Goal: Task Accomplishment & Management: Complete application form

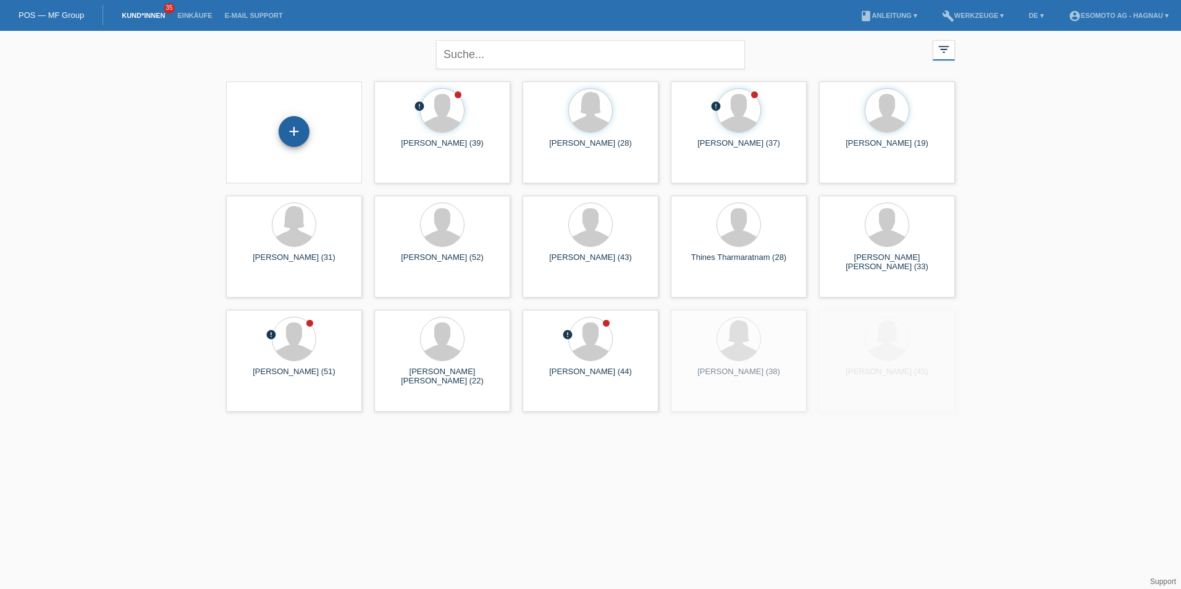
click at [305, 125] on div "+" at bounding box center [294, 131] width 31 height 31
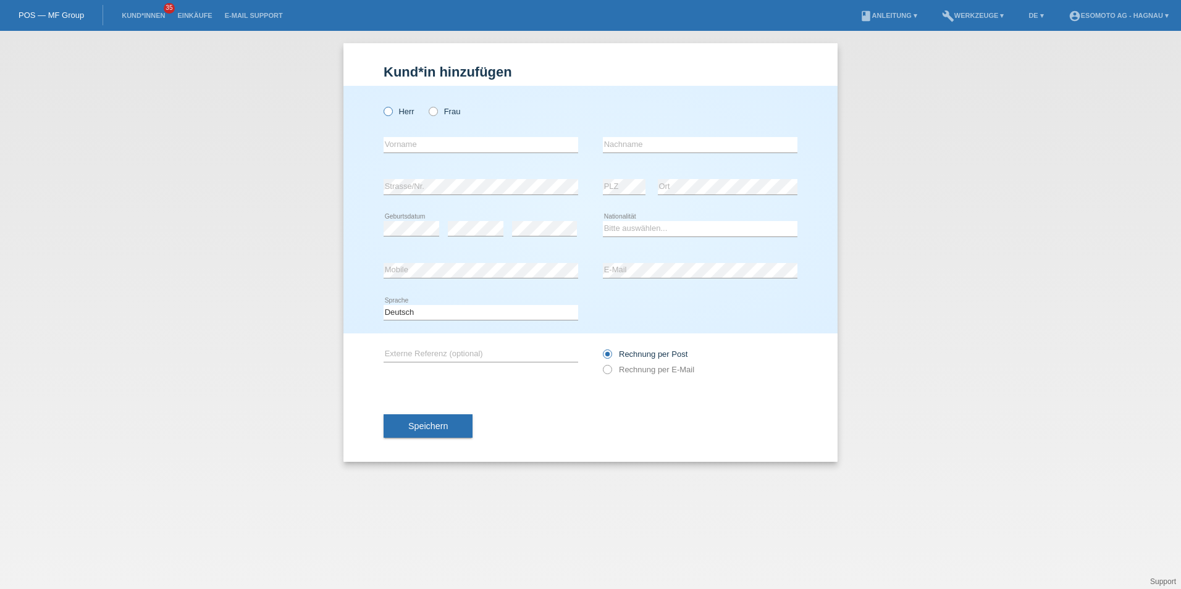
click at [382, 105] on icon at bounding box center [382, 105] width 0 height 0
click at [390, 109] on input "Herr" at bounding box center [388, 111] width 8 height 8
radio input "true"
click at [406, 145] on input "text" at bounding box center [481, 144] width 195 height 15
click at [453, 143] on input "text" at bounding box center [481, 144] width 195 height 15
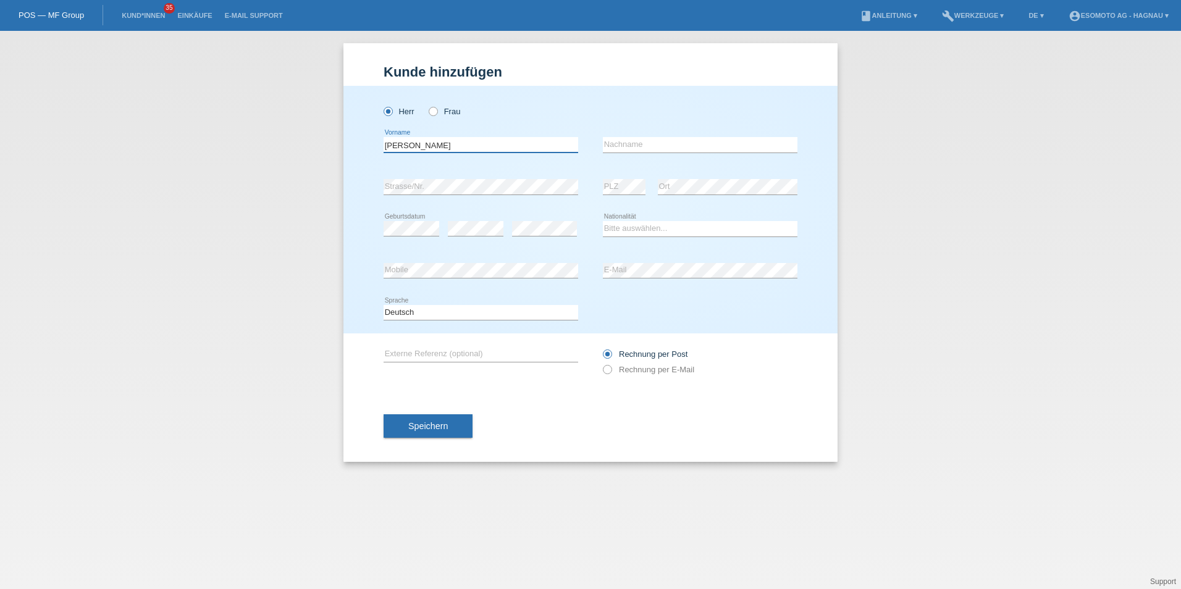
type input "[PERSON_NAME]"
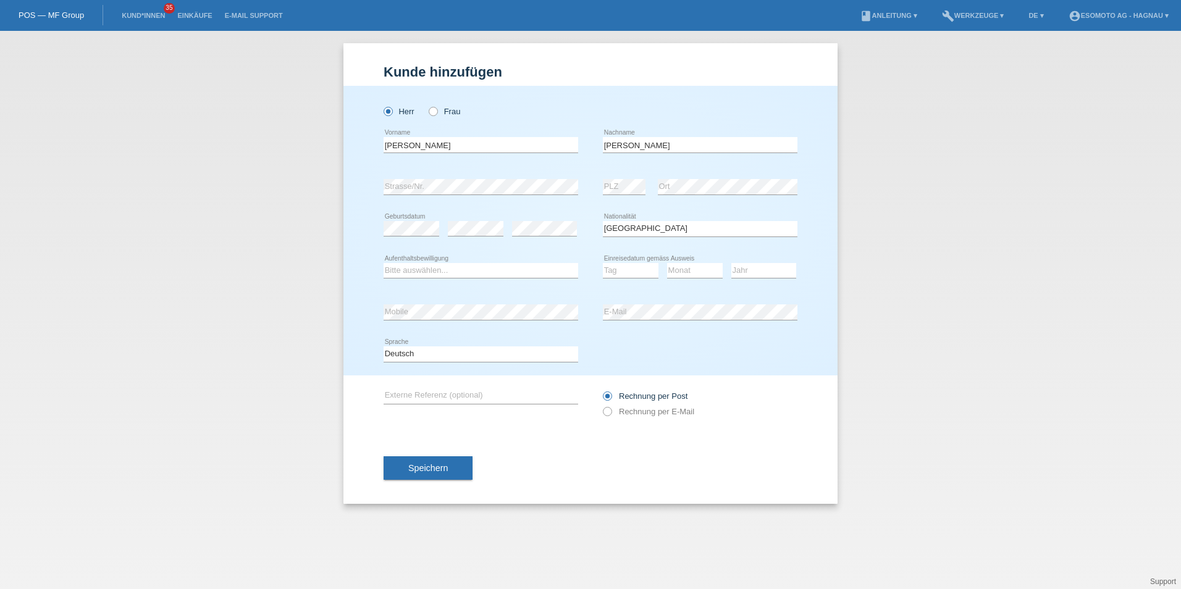
click at [689, 218] on div "Bitte auswählen... Schweiz Deutschland Liechtenstein Österreich ------------ Af…" at bounding box center [700, 229] width 195 height 42
click at [689, 222] on select "Bitte auswählen... Schweiz Deutschland Liechtenstein Österreich ------------ Af…" at bounding box center [700, 228] width 195 height 15
drag, startPoint x: 663, startPoint y: 226, endPoint x: 618, endPoint y: 227, distance: 44.5
click at [618, 227] on select "Bitte auswählen... Schweiz Deutschland Liechtenstein Österreich ------------ Af…" at bounding box center [700, 228] width 195 height 15
select select "ES"
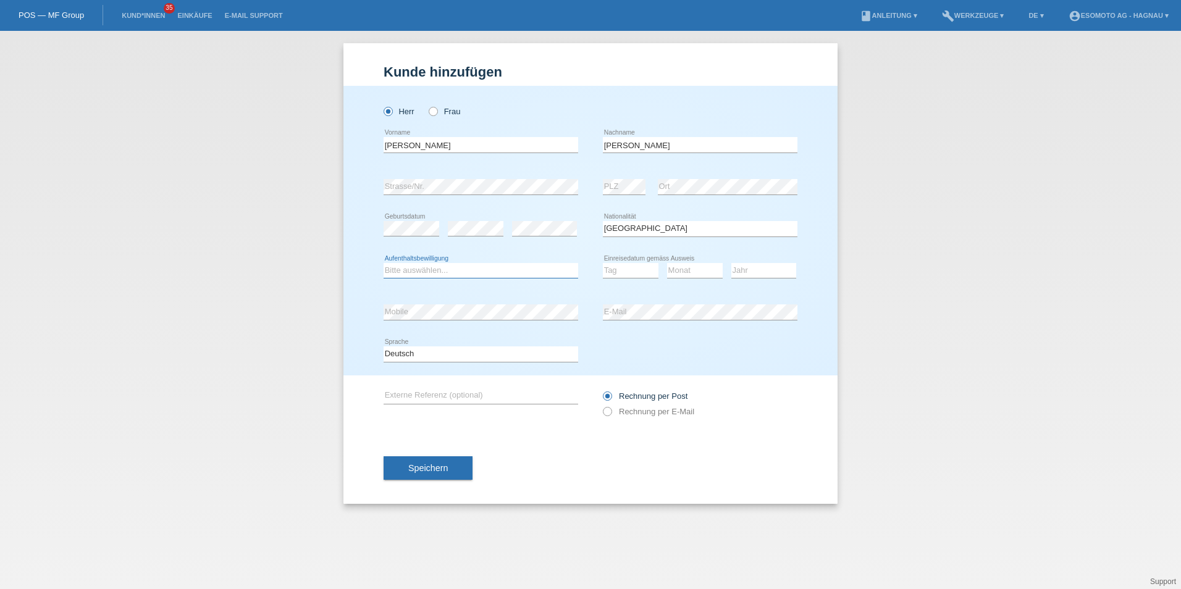
click at [505, 266] on select "Bitte auswählen... C B B - Flüchtlingsstatus Andere" at bounding box center [481, 270] width 195 height 15
select select "B"
click at [384, 263] on select "Bitte auswählen... C B B - Flüchtlingsstatus Andere" at bounding box center [481, 270] width 195 height 15
click at [610, 271] on select "Tag 01 02 03 04 05 06 07 08 09 10 11" at bounding box center [631, 270] width 56 height 15
select select "17"
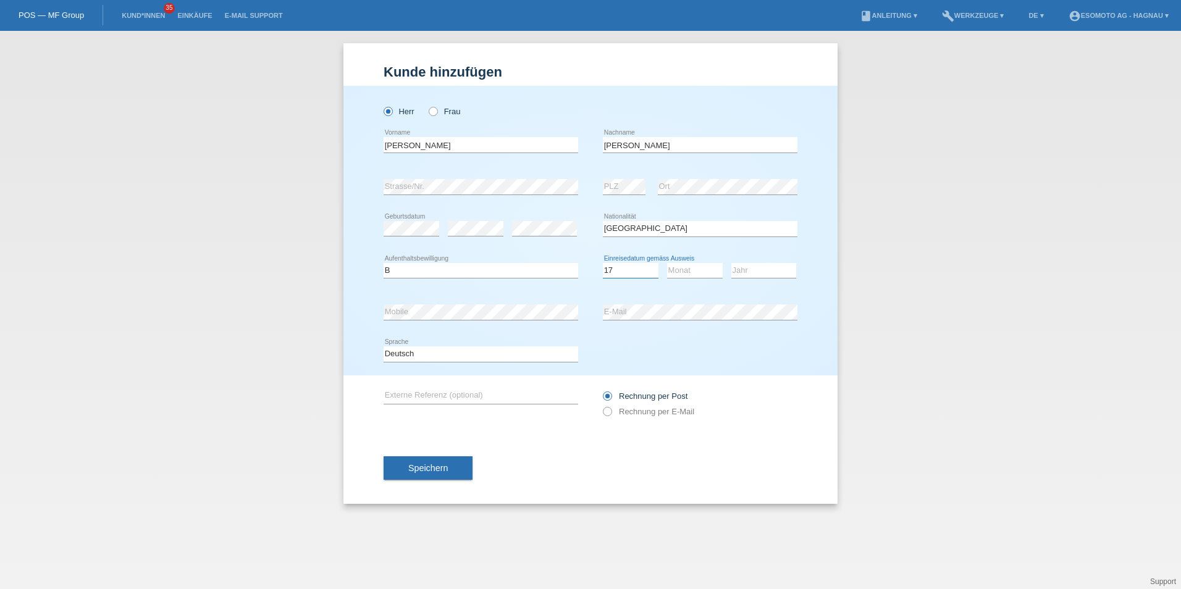
click at [603, 263] on select "Tag 01 02 03 04 05 06 07 08 09 10 11" at bounding box center [631, 270] width 56 height 15
click at [694, 274] on select "Monat 01 02 03 04 05 06 07 08 09 10 11" at bounding box center [695, 270] width 56 height 15
select select "07"
click at [667, 263] on select "Monat 01 02 03 04 05 06 07 08 09 10 11" at bounding box center [695, 270] width 56 height 15
click at [742, 273] on select "Jahr 2025 2024 2023 2022 2021 2020 2019 2018 2017 2016 2015 2014 2013 2012 2011…" at bounding box center [763, 270] width 65 height 15
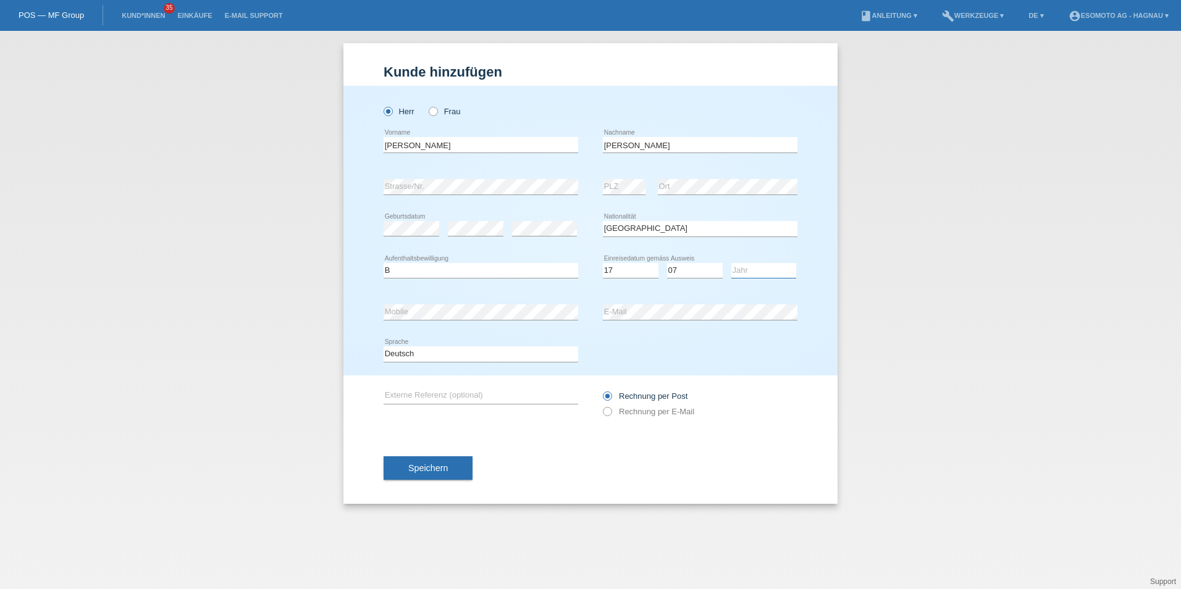
select select "2017"
click at [731, 263] on select "Jahr 2025 2024 2023 2022 2021 2020 2019 2018 2017 2016 2015 2014 2013 2012 2011…" at bounding box center [763, 270] width 65 height 15
click at [384, 347] on select "Deutsch Français Italiano English" at bounding box center [481, 354] width 195 height 15
click at [450, 464] on button "Speichern" at bounding box center [428, 468] width 89 height 23
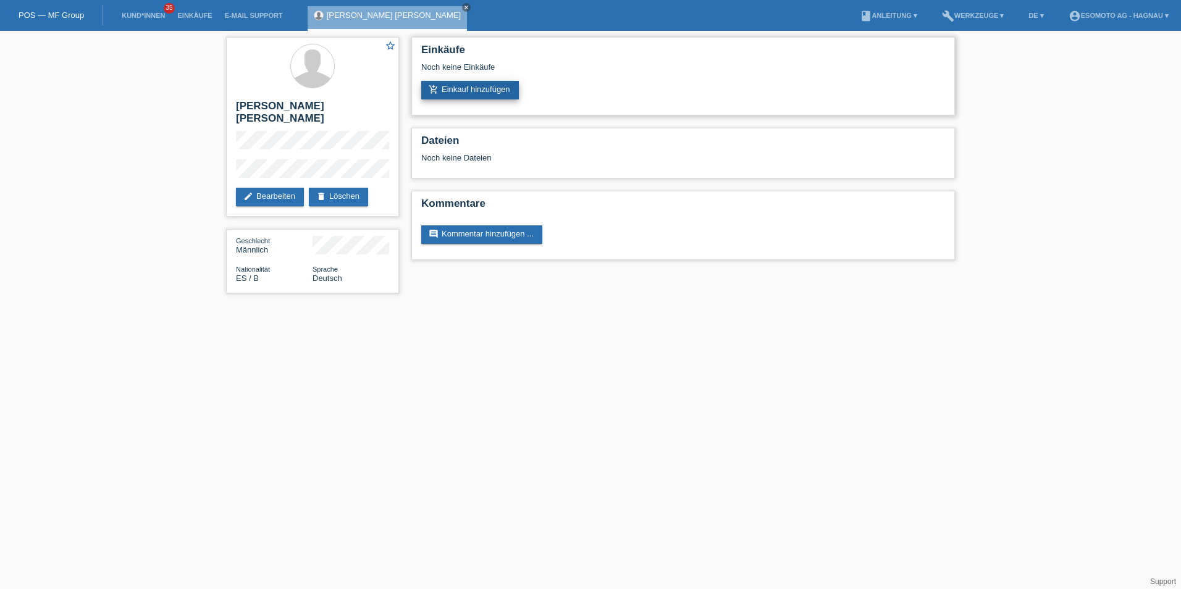
click at [472, 86] on link "add_shopping_cart Einkauf hinzufügen" at bounding box center [470, 90] width 98 height 19
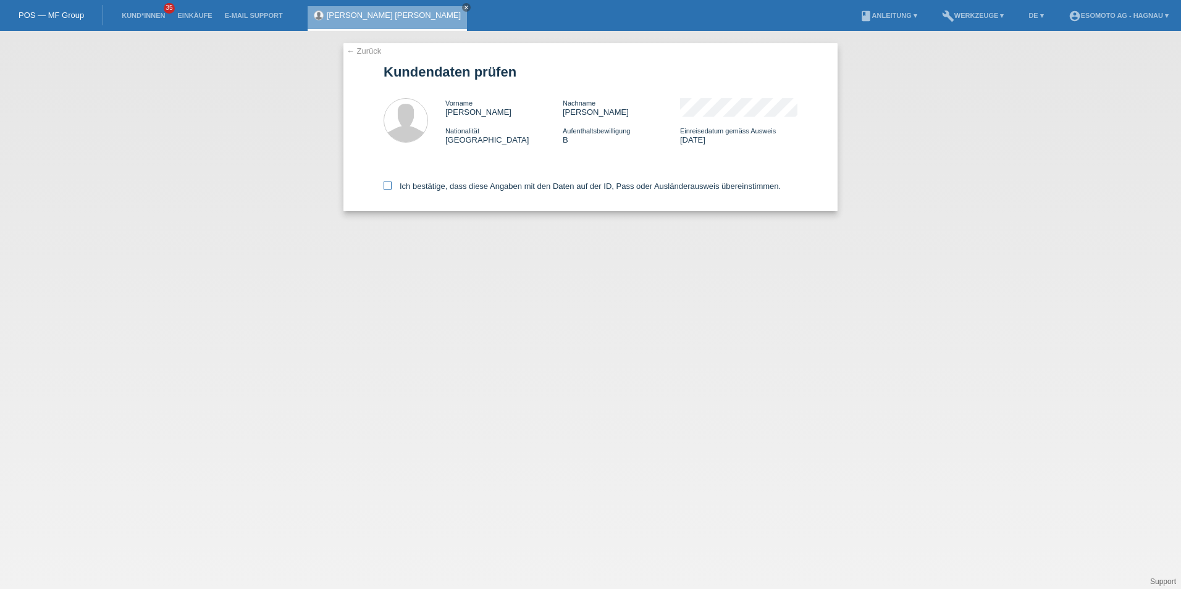
click at [395, 187] on label "Ich bestätige, dass diese Angaben mit den Daten auf der ID, Pass oder Ausländer…" at bounding box center [582, 186] width 397 height 9
click at [392, 187] on input "Ich bestätige, dass diese Angaben mit den Daten auf der ID, Pass oder Ausländer…" at bounding box center [388, 186] width 8 height 8
checkbox input "true"
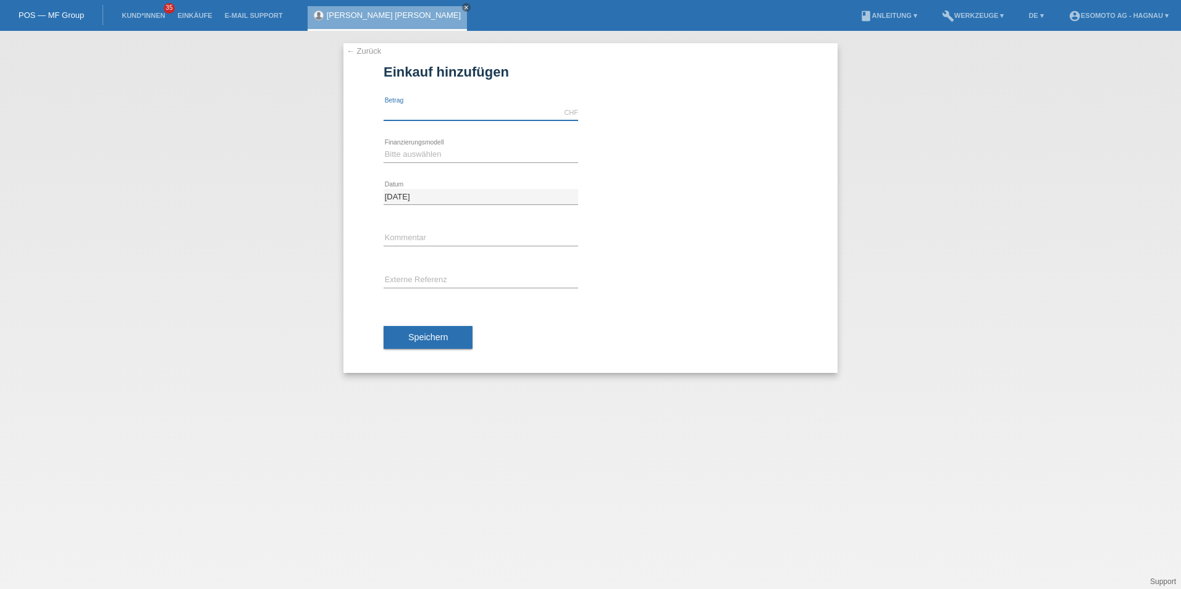
click at [426, 108] on input "text" at bounding box center [481, 112] width 195 height 15
type input "4040.00"
click at [434, 156] on select "Bitte auswählen Fixe Raten Kauf auf Rechnung mit Teilzahlungsoption" at bounding box center [481, 154] width 195 height 15
select select "69"
click at [384, 147] on select "Bitte auswählen Fixe Raten Kauf auf Rechnung mit Teilzahlungsoption" at bounding box center [481, 154] width 195 height 15
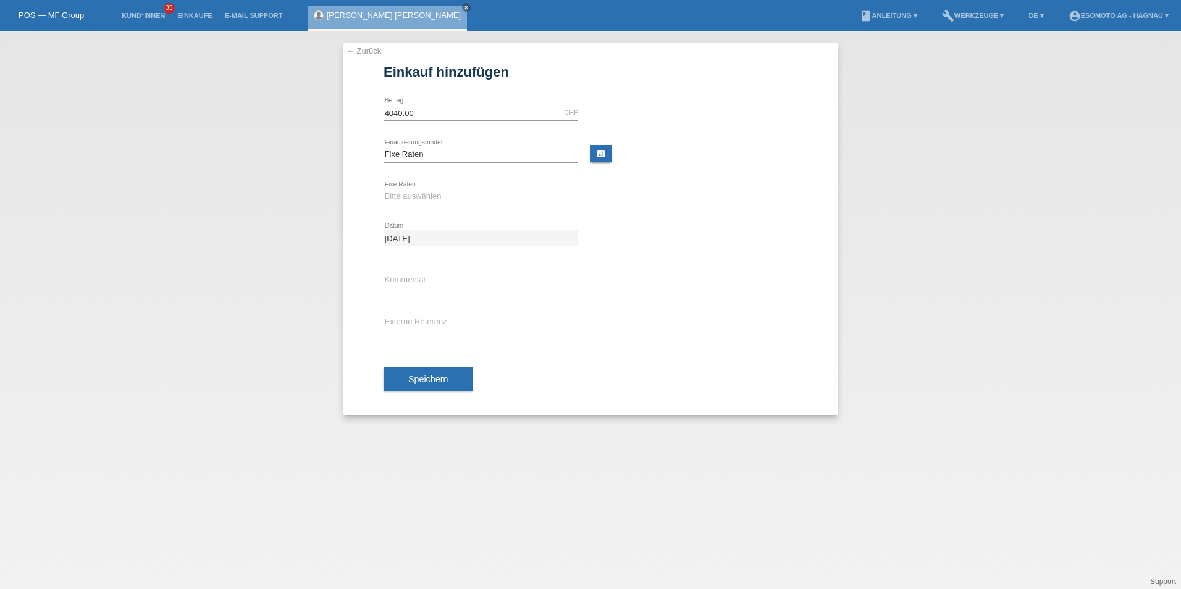
click at [428, 204] on div "Bitte auswählen 12 Raten 24 Raten 36 Raten 48 Raten error Fixe Raten" at bounding box center [481, 197] width 195 height 42
click at [428, 199] on select "Bitte auswählen 12 Raten 24 Raten 36 Raten 48 Raten" at bounding box center [481, 196] width 195 height 15
select select "139"
click at [384, 189] on select "Bitte auswählen 12 Raten 24 Raten 36 Raten 48 Raten" at bounding box center [481, 196] width 195 height 15
click at [448, 377] on button "Speichern" at bounding box center [428, 379] width 89 height 23
